Goal: Task Accomplishment & Management: Manage account settings

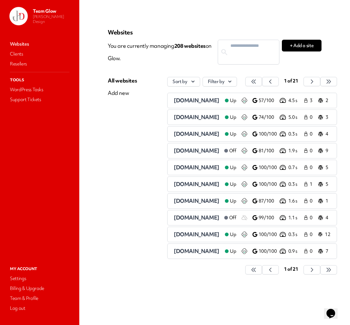
click at [190, 251] on span "[DOMAIN_NAME]" at bounding box center [197, 250] width 46 height 7
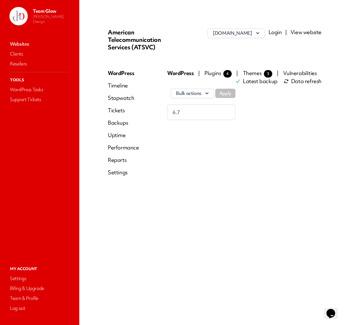
click at [274, 32] on link "Login" at bounding box center [275, 31] width 13 height 7
click at [21, 44] on link "Websites" at bounding box center [40, 44] width 62 height 9
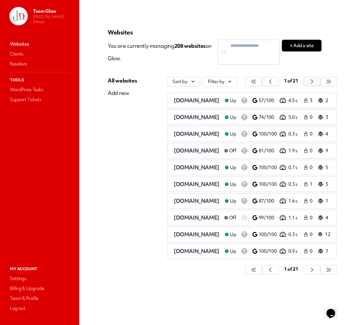
click at [262, 81] on button "button" at bounding box center [253, 81] width 17 height 9
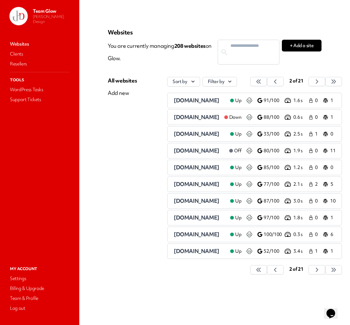
click at [219, 99] on span "[DOMAIN_NAME]" at bounding box center [197, 100] width 46 height 7
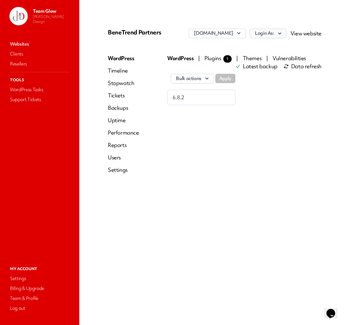
click at [279, 33] on icon "button" at bounding box center [280, 33] width 6 height 6
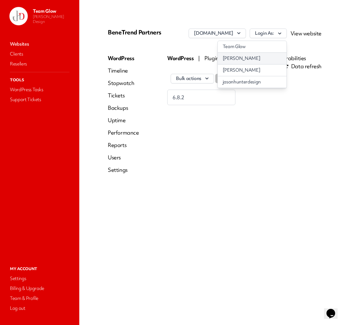
click at [254, 58] on link "[PERSON_NAME]" at bounding box center [252, 58] width 69 height 11
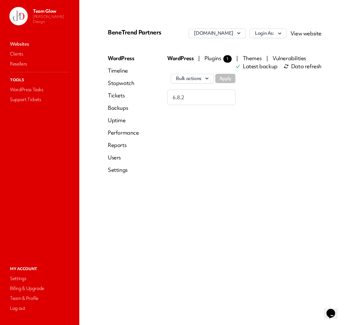
click at [118, 157] on link "Users" at bounding box center [123, 157] width 31 height 7
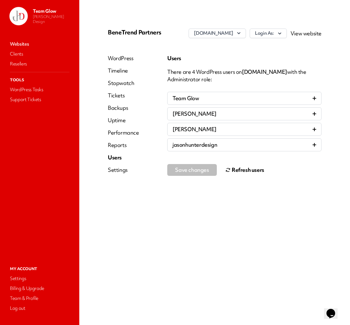
click at [250, 170] on button "Refresh users" at bounding box center [244, 170] width 39 height 12
click at [14, 44] on link "Websites" at bounding box center [40, 44] width 62 height 9
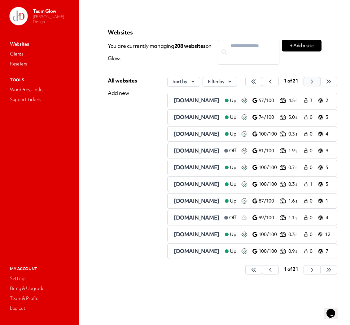
click at [257, 81] on icon "button" at bounding box center [254, 81] width 6 height 6
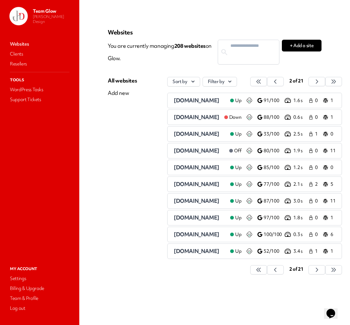
click at [189, 116] on span "[DOMAIN_NAME]" at bounding box center [197, 116] width 46 height 7
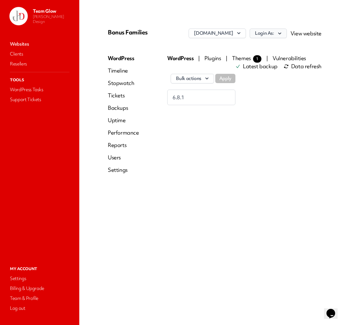
click at [282, 33] on icon "button" at bounding box center [280, 33] width 6 height 6
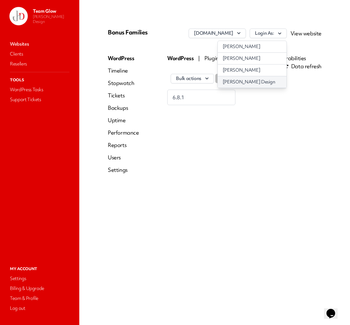
click at [270, 80] on link "[PERSON_NAME] Design" at bounding box center [252, 81] width 69 height 11
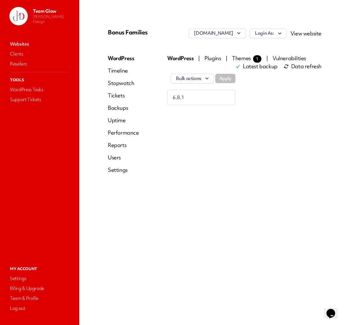
click at [120, 156] on link "Users" at bounding box center [123, 157] width 31 height 7
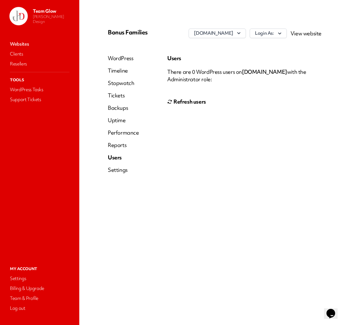
click at [184, 100] on button "Refresh users" at bounding box center [186, 101] width 39 height 12
click at [177, 104] on button "Refresh users" at bounding box center [186, 101] width 39 height 12
click at [22, 46] on link "Websites" at bounding box center [40, 44] width 62 height 9
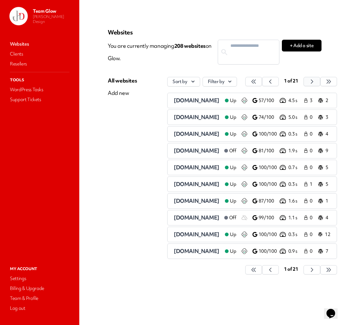
click at [257, 82] on icon "button" at bounding box center [254, 81] width 6 height 6
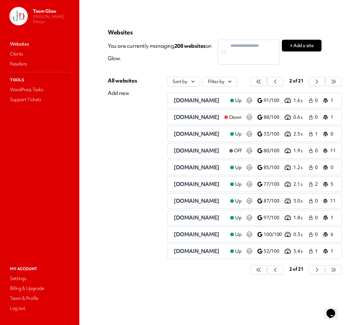
click at [202, 134] on span "[DOMAIN_NAME]" at bounding box center [197, 133] width 46 height 7
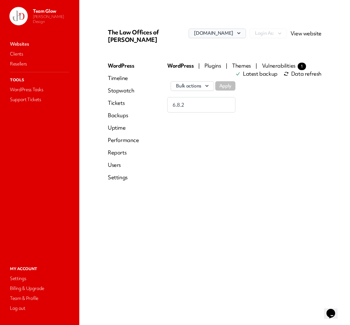
click at [242, 30] on icon "button" at bounding box center [239, 33] width 6 height 6
drag, startPoint x: 280, startPoint y: 152, endPoint x: 278, endPoint y: 81, distance: 70.9
click at [280, 152] on div "WordPress | Plugins | Themes | Vulnerabilities 1 Latest backup Data refresh Bul…" at bounding box center [244, 124] width 154 height 124
click at [312, 33] on link "View website" at bounding box center [305, 33] width 31 height 7
click at [20, 44] on link "Websites" at bounding box center [40, 44] width 62 height 9
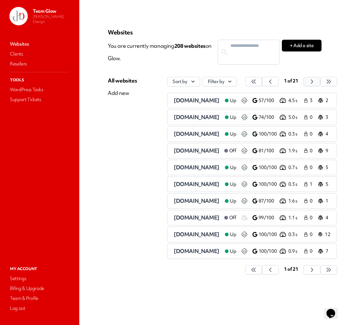
click at [257, 82] on icon "button" at bounding box center [254, 81] width 6 height 6
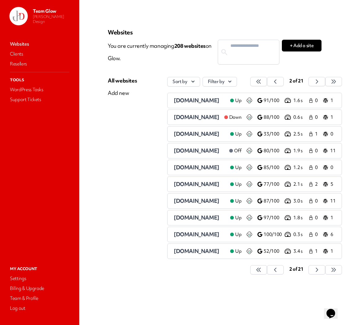
click at [196, 152] on span "[DOMAIN_NAME]" at bounding box center [197, 150] width 46 height 7
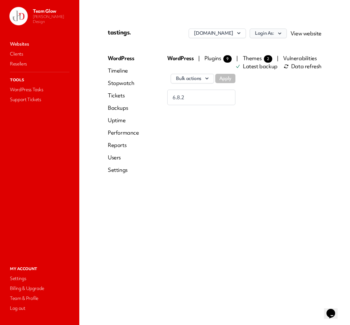
click at [274, 35] on button "Login As:" at bounding box center [268, 33] width 37 height 10
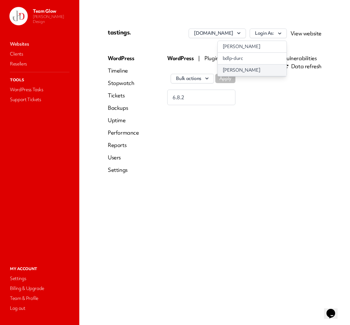
click at [260, 69] on link "[PERSON_NAME]" at bounding box center [252, 69] width 69 height 11
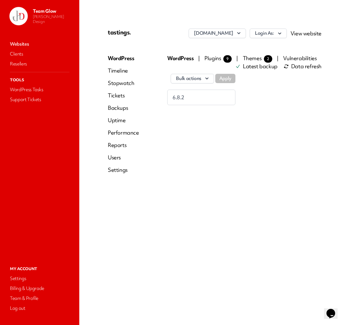
click at [114, 159] on link "Users" at bounding box center [123, 157] width 31 height 7
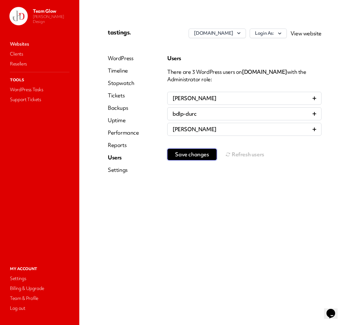
click at [193, 155] on span "Save changes" at bounding box center [192, 154] width 34 height 6
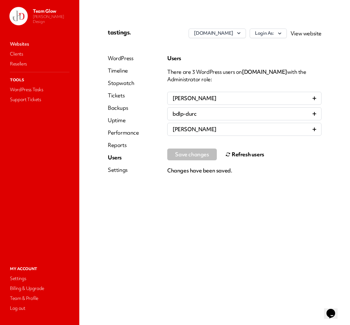
click at [234, 158] on button "Refresh users" at bounding box center [244, 154] width 39 height 12
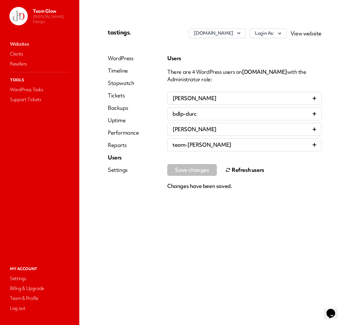
click at [23, 44] on link "Websites" at bounding box center [40, 44] width 62 height 9
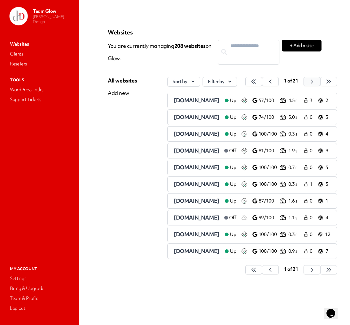
click at [257, 81] on icon "button" at bounding box center [254, 81] width 6 height 6
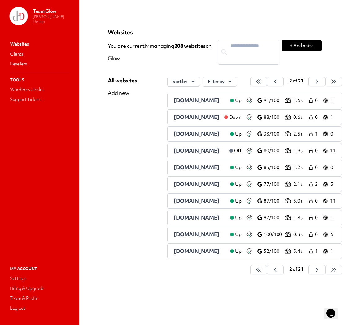
click at [189, 169] on span "[DOMAIN_NAME]" at bounding box center [197, 167] width 46 height 7
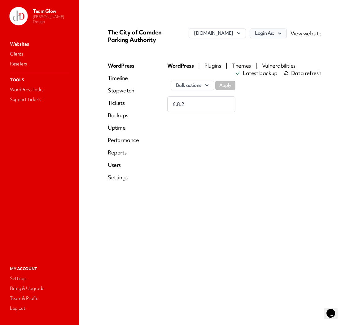
click at [281, 31] on icon "button" at bounding box center [280, 33] width 6 height 6
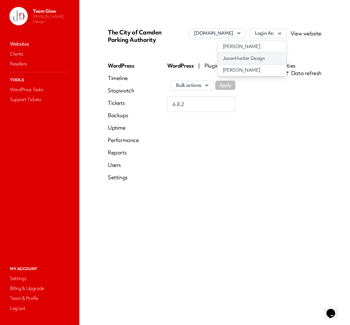
click at [264, 59] on link "JasonHunter Design" at bounding box center [252, 58] width 69 height 11
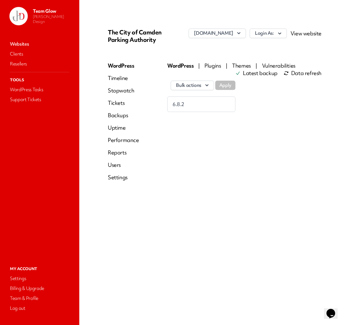
click at [116, 167] on link "Users" at bounding box center [123, 164] width 31 height 7
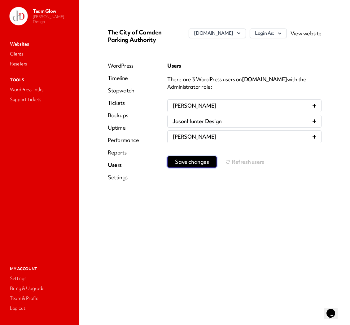
click at [205, 164] on span "Save changes" at bounding box center [192, 162] width 34 height 6
click at [237, 161] on button "Refresh users" at bounding box center [244, 161] width 39 height 12
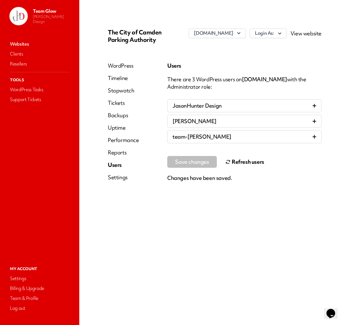
click at [24, 44] on link "Websites" at bounding box center [40, 44] width 62 height 9
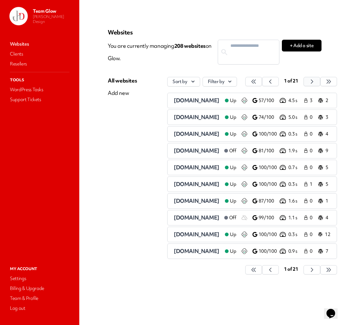
click at [255, 81] on icon "button" at bounding box center [253, 82] width 4 height 4
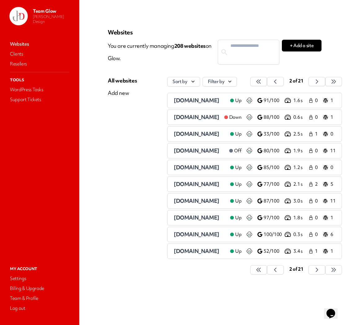
click at [185, 187] on span "[DOMAIN_NAME]" at bounding box center [197, 183] width 46 height 7
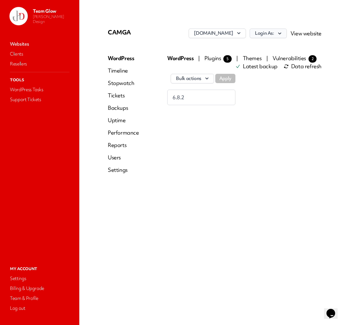
click at [280, 34] on icon "button" at bounding box center [279, 33] width 3 height 2
click at [283, 33] on icon "button" at bounding box center [280, 33] width 6 height 6
click at [244, 72] on link "[PERSON_NAME]" at bounding box center [252, 69] width 69 height 11
click at [284, 33] on button "Login As:" at bounding box center [268, 33] width 37 height 10
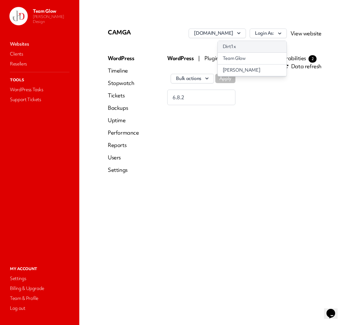
click at [253, 44] on link "Dirt1x" at bounding box center [252, 46] width 69 height 11
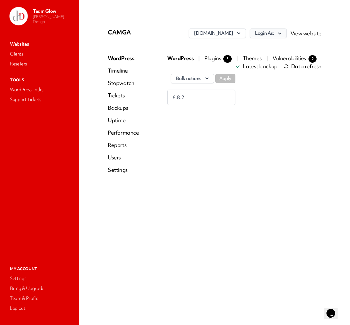
click at [281, 33] on icon "button" at bounding box center [280, 33] width 6 height 6
click at [253, 57] on link "Team Glow" at bounding box center [252, 58] width 69 height 11
click at [274, 35] on button "Login As:" at bounding box center [268, 33] width 37 height 10
click at [265, 68] on link "[PERSON_NAME]" at bounding box center [252, 69] width 69 height 11
click at [24, 45] on link "Websites" at bounding box center [40, 44] width 62 height 9
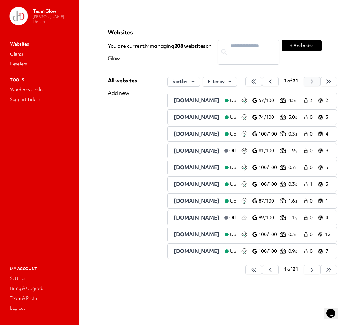
click at [257, 83] on icon "button" at bounding box center [254, 81] width 6 height 6
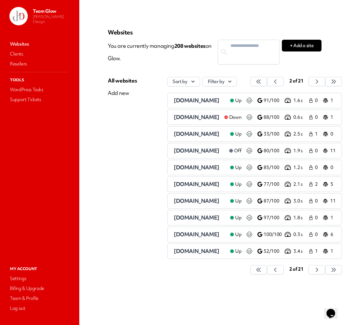
click at [183, 201] on span "[DOMAIN_NAME]" at bounding box center [197, 200] width 46 height 7
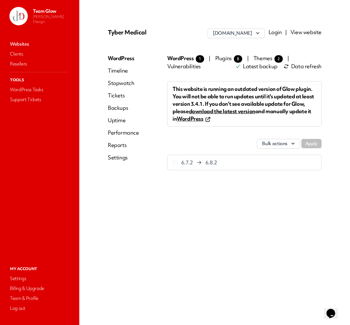
click at [280, 35] on link "Login" at bounding box center [275, 31] width 13 height 7
click at [25, 41] on link "Websites" at bounding box center [40, 44] width 62 height 9
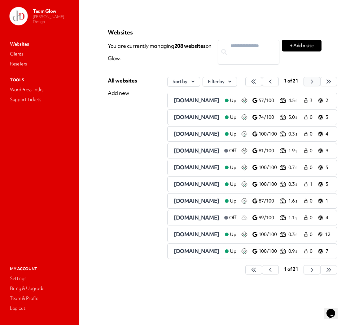
click at [255, 83] on icon "button" at bounding box center [253, 82] width 4 height 4
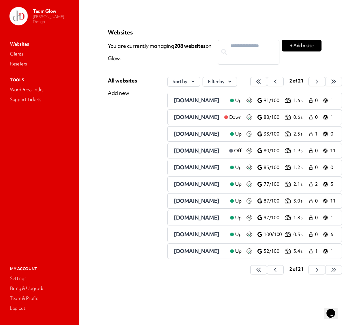
click at [195, 218] on span "[DOMAIN_NAME]" at bounding box center [197, 217] width 46 height 7
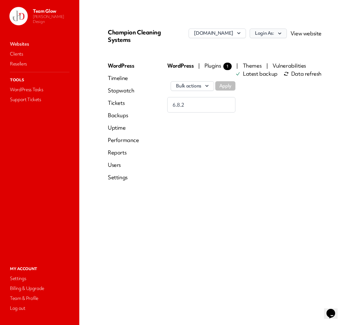
click at [281, 34] on icon "button" at bounding box center [279, 33] width 3 height 2
click at [283, 35] on icon "button" at bounding box center [280, 33] width 6 height 6
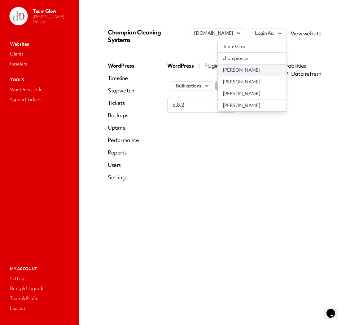
click at [248, 75] on link "[PERSON_NAME]" at bounding box center [252, 69] width 69 height 11
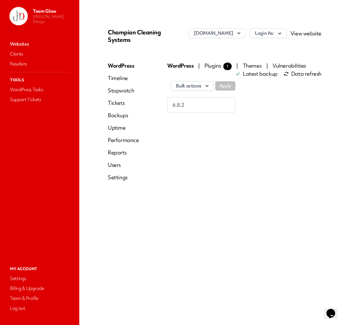
click at [117, 168] on link "Users" at bounding box center [123, 164] width 31 height 7
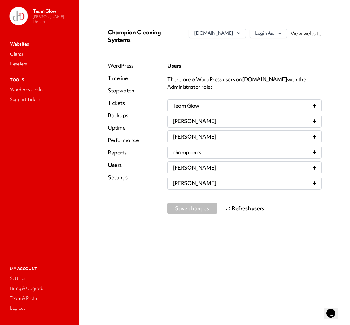
click at [240, 206] on button "Refresh users" at bounding box center [244, 208] width 39 height 12
click at [25, 41] on link "Websites" at bounding box center [40, 44] width 62 height 9
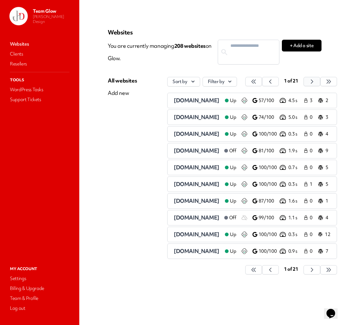
click at [262, 81] on button "button" at bounding box center [253, 81] width 17 height 9
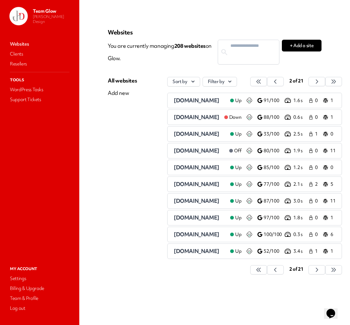
click at [214, 234] on span "[DOMAIN_NAME]" at bounding box center [197, 233] width 46 height 7
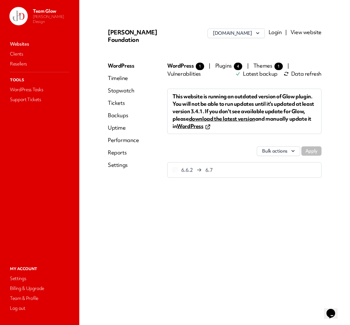
click at [280, 30] on link "Login" at bounding box center [275, 31] width 13 height 7
click at [276, 32] on link "Login" at bounding box center [275, 31] width 13 height 7
click at [24, 42] on link "Websites" at bounding box center [40, 44] width 62 height 9
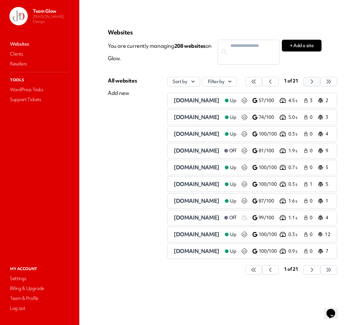
click at [257, 82] on icon "button" at bounding box center [254, 81] width 6 height 6
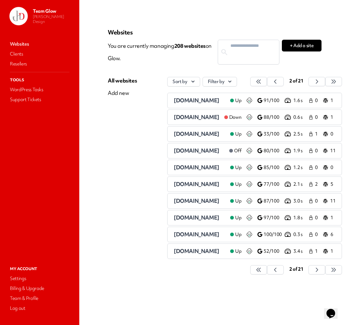
click at [219, 254] on span "[DOMAIN_NAME]" at bounding box center [197, 250] width 46 height 7
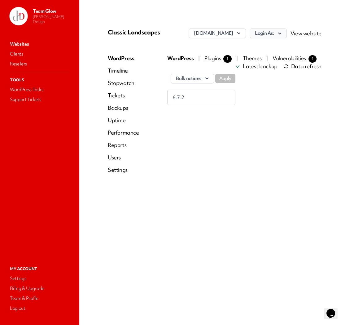
click at [283, 34] on icon "button" at bounding box center [280, 33] width 6 height 6
click at [264, 63] on link "jasonhunterdesign" at bounding box center [252, 58] width 69 height 11
click at [282, 35] on icon "button" at bounding box center [280, 33] width 6 height 6
click at [271, 76] on link "Classic Landscapes" at bounding box center [252, 69] width 69 height 11
click at [283, 37] on icon "button" at bounding box center [280, 33] width 6 height 6
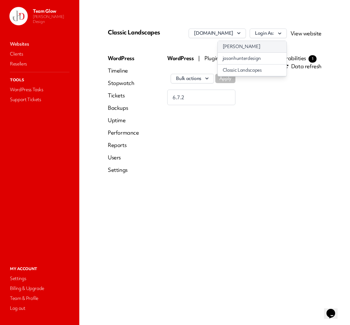
click at [278, 52] on link "[PERSON_NAME]" at bounding box center [252, 46] width 69 height 11
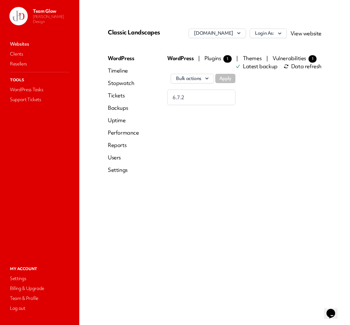
click at [16, 43] on link "Websites" at bounding box center [40, 44] width 62 height 9
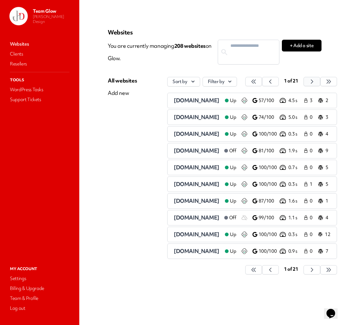
click at [257, 84] on icon "button" at bounding box center [254, 81] width 6 height 6
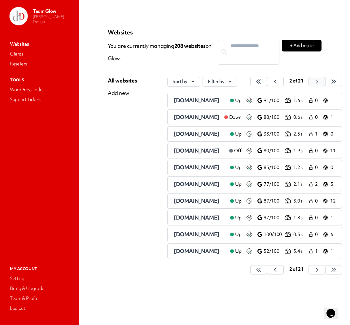
click at [267, 85] on button "button" at bounding box center [258, 81] width 17 height 9
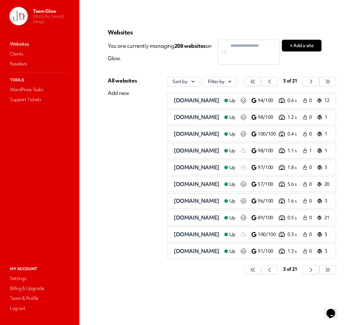
click at [219, 99] on span "[DOMAIN_NAME]" at bounding box center [197, 100] width 46 height 7
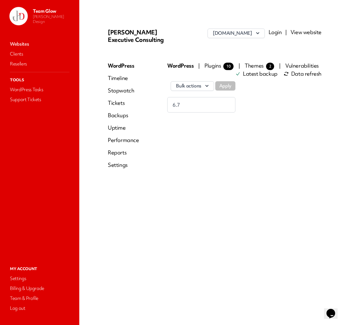
click at [282, 33] on link "Login" at bounding box center [275, 31] width 13 height 7
click at [26, 43] on link "Websites" at bounding box center [40, 44] width 62 height 9
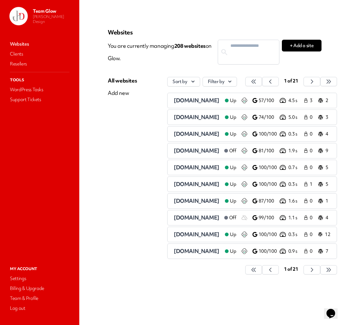
click at [257, 81] on icon "button" at bounding box center [254, 81] width 6 height 6
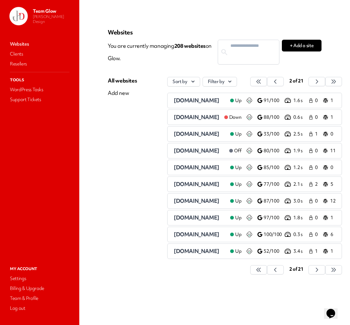
click at [306, 81] on div "2 of 21" at bounding box center [296, 82] width 20 height 10
click at [262, 81] on icon "button" at bounding box center [258, 81] width 6 height 6
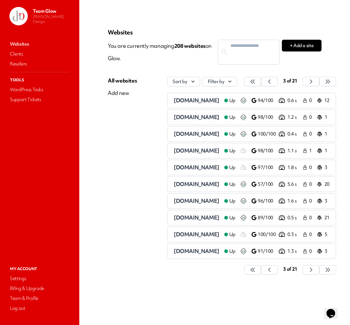
click at [188, 118] on span "[DOMAIN_NAME]" at bounding box center [197, 116] width 46 height 7
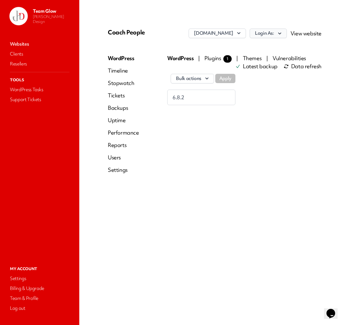
click at [278, 33] on icon "button" at bounding box center [280, 33] width 6 height 6
click at [270, 59] on link "[PERSON_NAME]" at bounding box center [252, 58] width 69 height 11
click at [110, 159] on link "Users" at bounding box center [123, 157] width 31 height 7
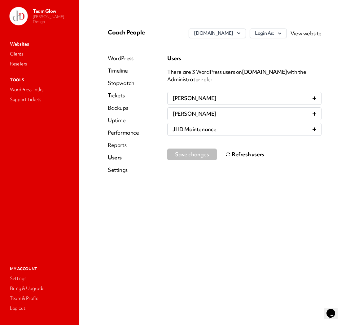
click at [239, 152] on button "Refresh users" at bounding box center [244, 154] width 39 height 12
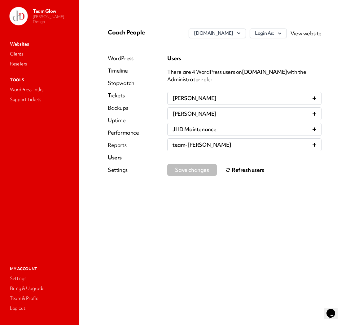
click at [23, 41] on link "Websites" at bounding box center [40, 44] width 62 height 9
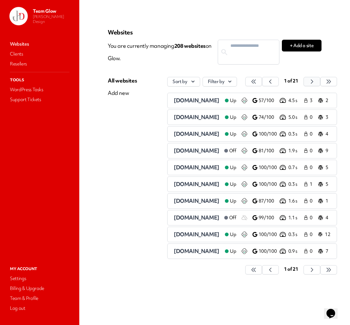
click at [262, 84] on button "button" at bounding box center [253, 81] width 17 height 9
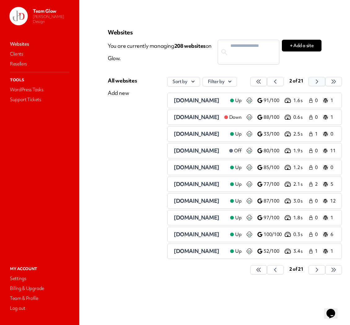
click at [262, 80] on icon "button" at bounding box center [258, 81] width 6 height 6
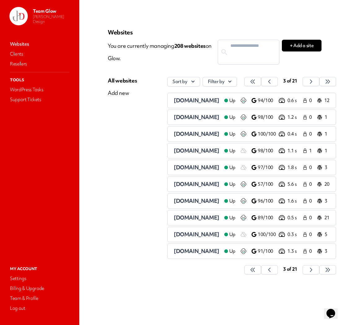
click at [205, 135] on span "[DOMAIN_NAME]" at bounding box center [197, 133] width 46 height 7
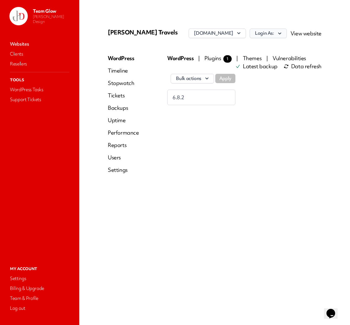
click at [283, 33] on button "Login As:" at bounding box center [268, 33] width 37 height 10
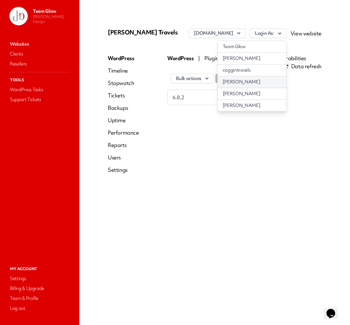
click at [261, 81] on link "[PERSON_NAME]" at bounding box center [252, 81] width 69 height 11
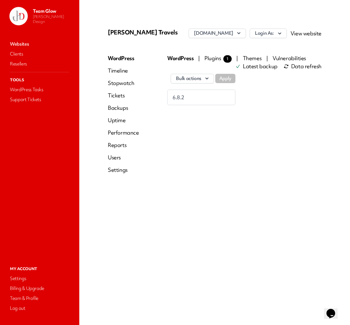
click at [116, 157] on link "Users" at bounding box center [123, 157] width 31 height 7
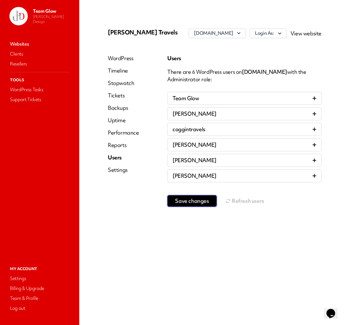
click at [188, 204] on button "Save changes" at bounding box center [192, 201] width 50 height 12
click at [243, 198] on button "Refresh users" at bounding box center [244, 200] width 39 height 12
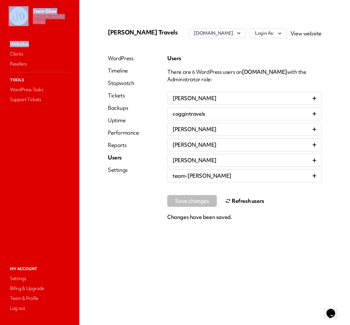
drag, startPoint x: 32, startPoint y: 35, endPoint x: 37, endPoint y: 31, distance: 6.1
click at [37, 31] on div "Team Glow [PERSON_NAME] Design Websites Clients Resellers Tools WordPress Tasks…" at bounding box center [39, 129] width 79 height 258
click at [28, 41] on link "Websites" at bounding box center [40, 44] width 62 height 9
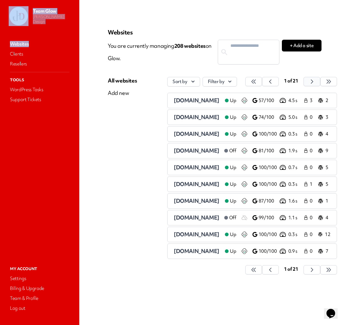
click at [262, 81] on button "button" at bounding box center [253, 81] width 17 height 9
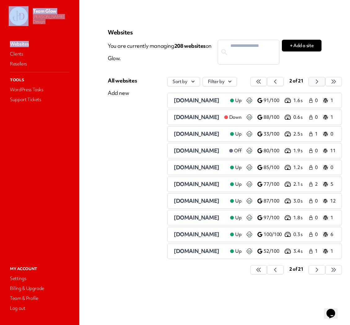
click at [267, 80] on button "button" at bounding box center [258, 81] width 17 height 9
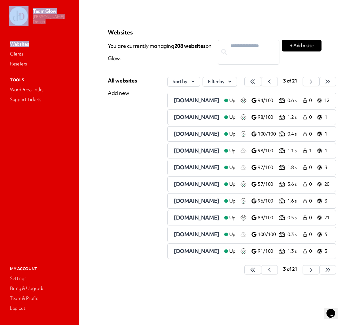
click at [187, 153] on span "[DOMAIN_NAME]" at bounding box center [197, 150] width 46 height 7
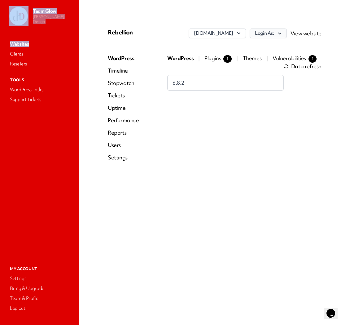
click at [282, 35] on icon "button" at bounding box center [280, 33] width 6 height 6
click at [267, 57] on link "JasonHunter Design" at bounding box center [252, 58] width 69 height 11
